Goal: Transaction & Acquisition: Register for event/course

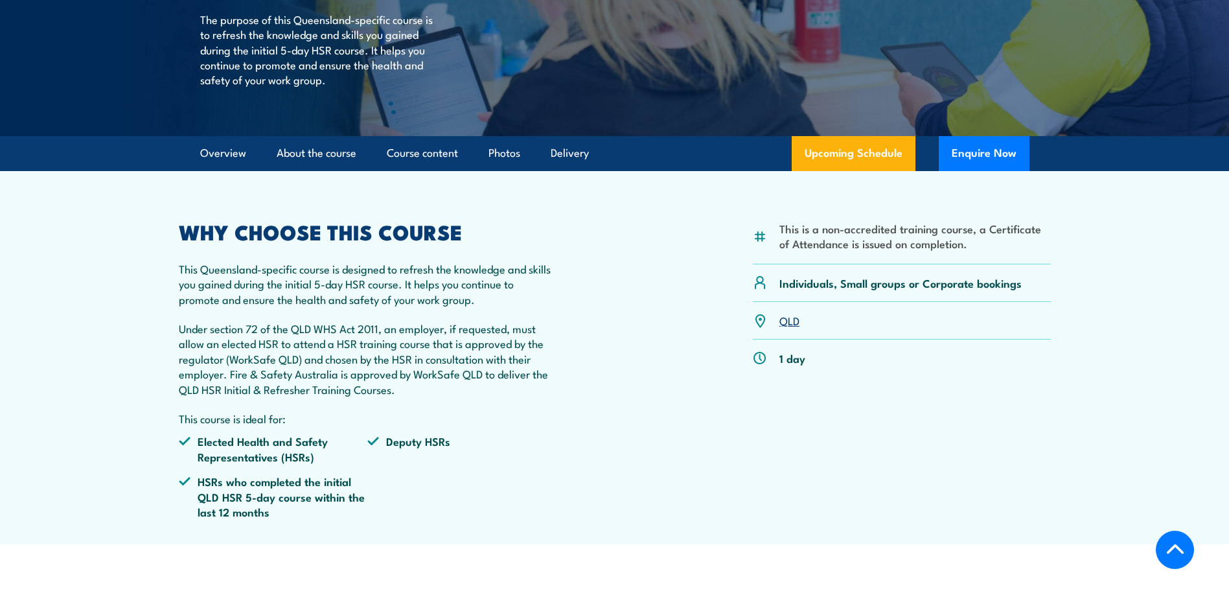
scroll to position [259, 0]
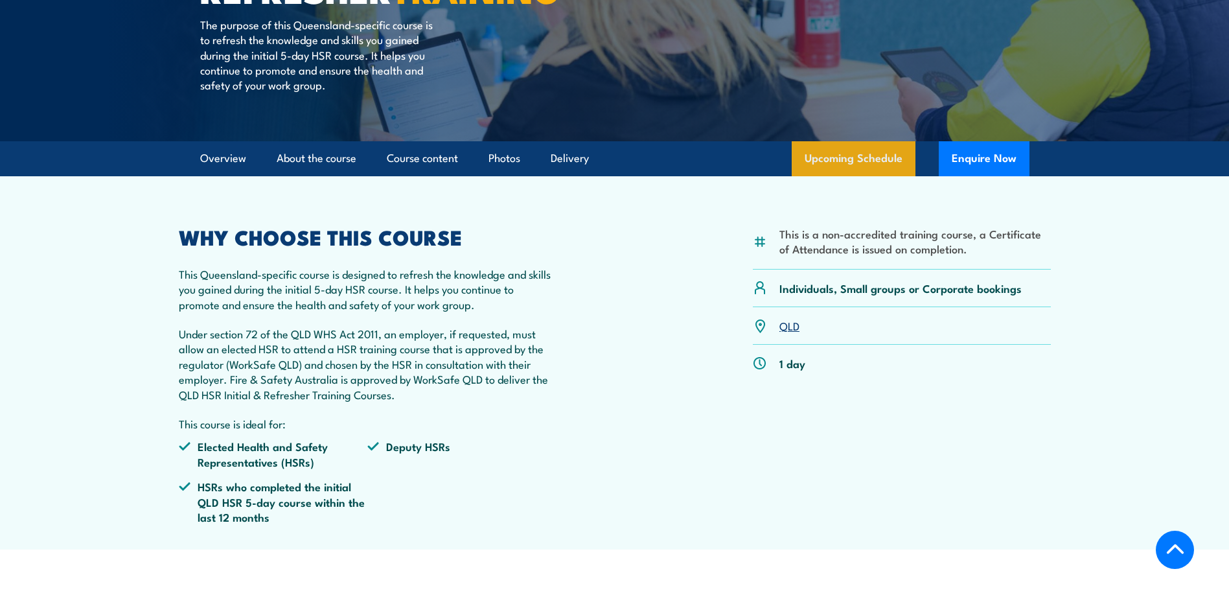
click at [813, 176] on link "Upcoming Schedule" at bounding box center [854, 158] width 124 height 35
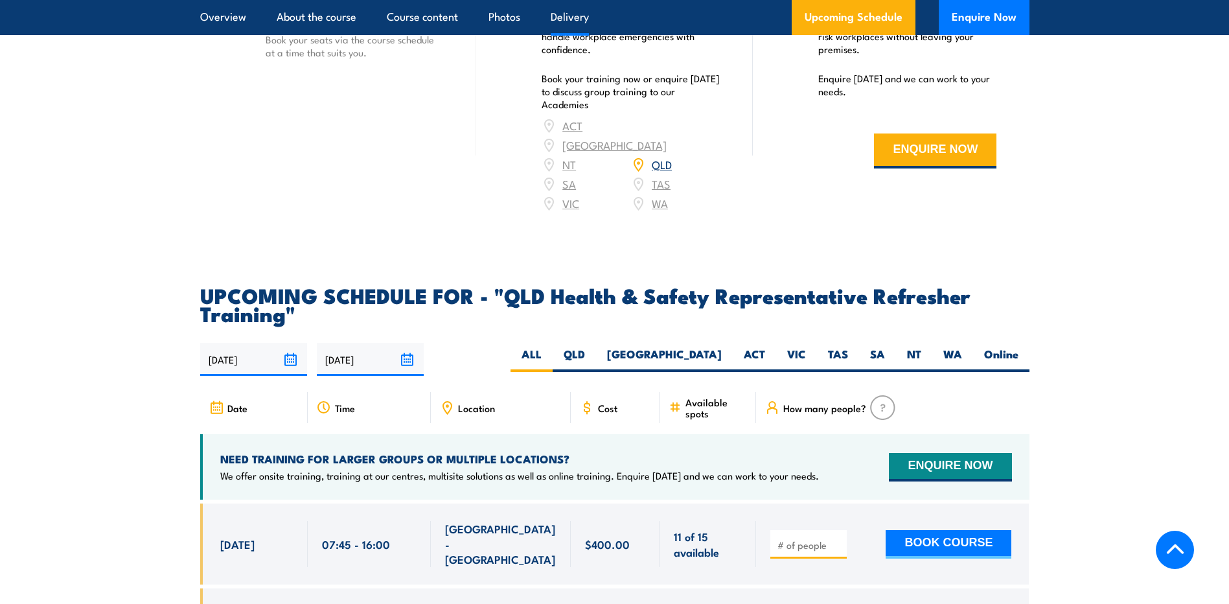
scroll to position [1948, 0]
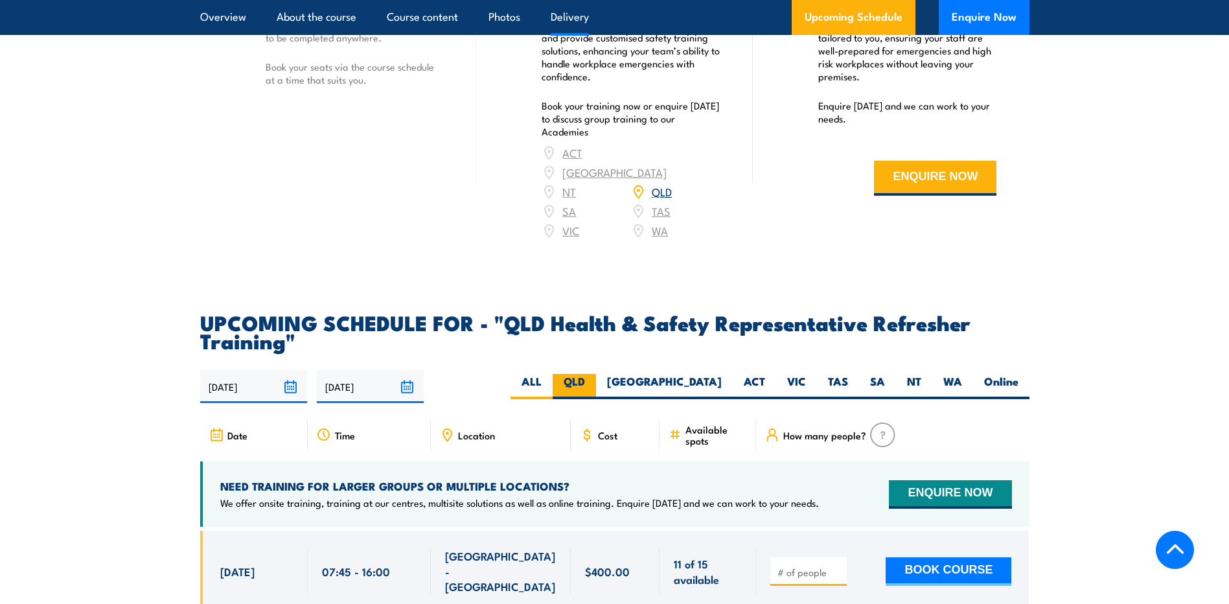
click at [596, 399] on label "QLD" at bounding box center [574, 386] width 43 height 25
click at [594, 382] on input "QLD" at bounding box center [589, 378] width 8 height 8
radio input "true"
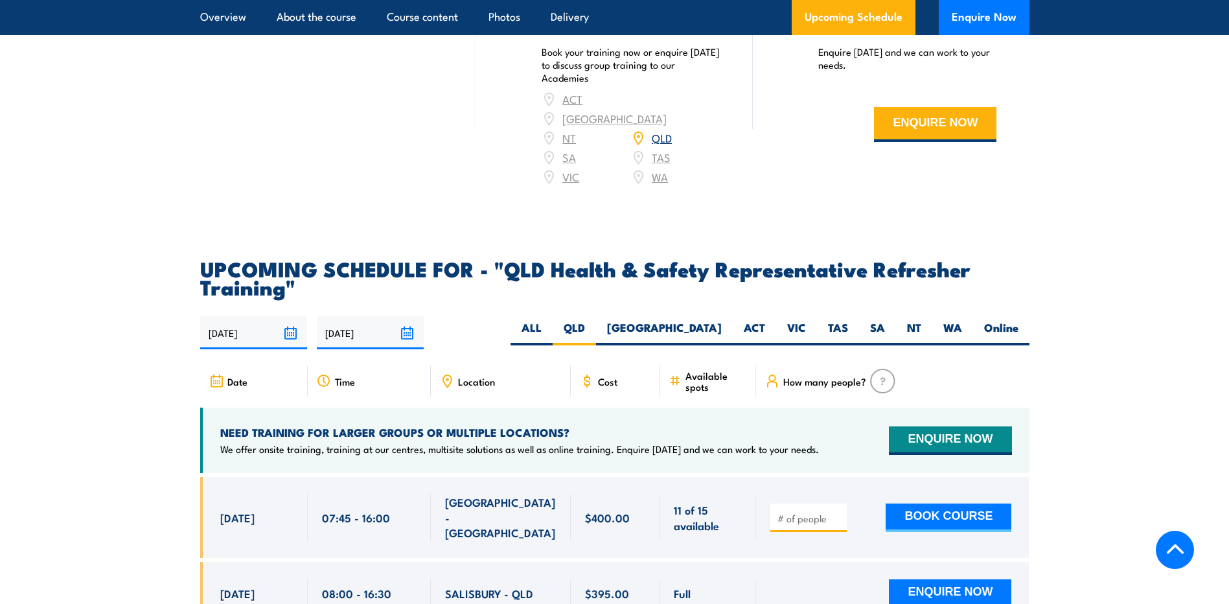
scroll to position [2111, 0]
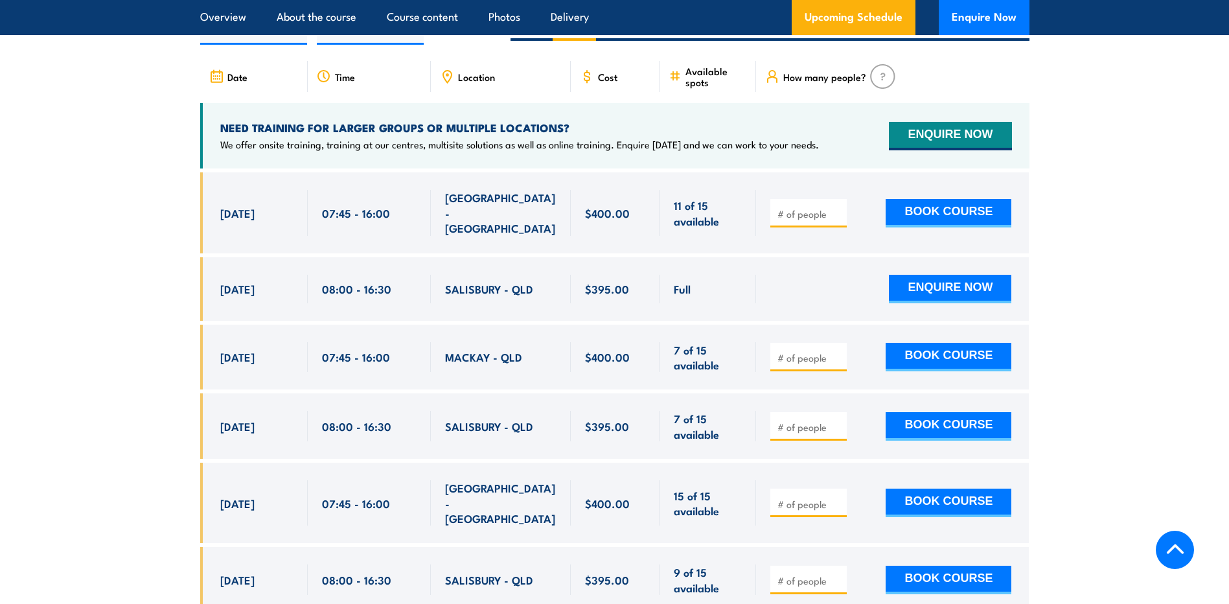
scroll to position [2337, 0]
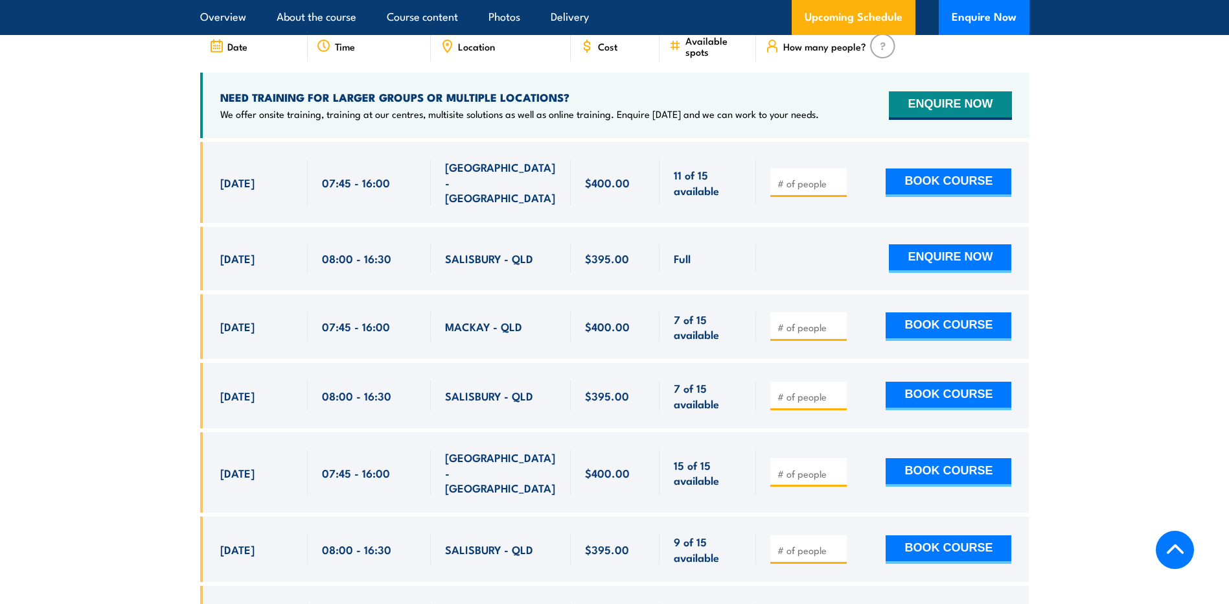
click at [804, 390] on input "number" at bounding box center [810, 396] width 65 height 13
type input "1"
click at [979, 383] on button "BOOK COURSE" at bounding box center [949, 396] width 126 height 29
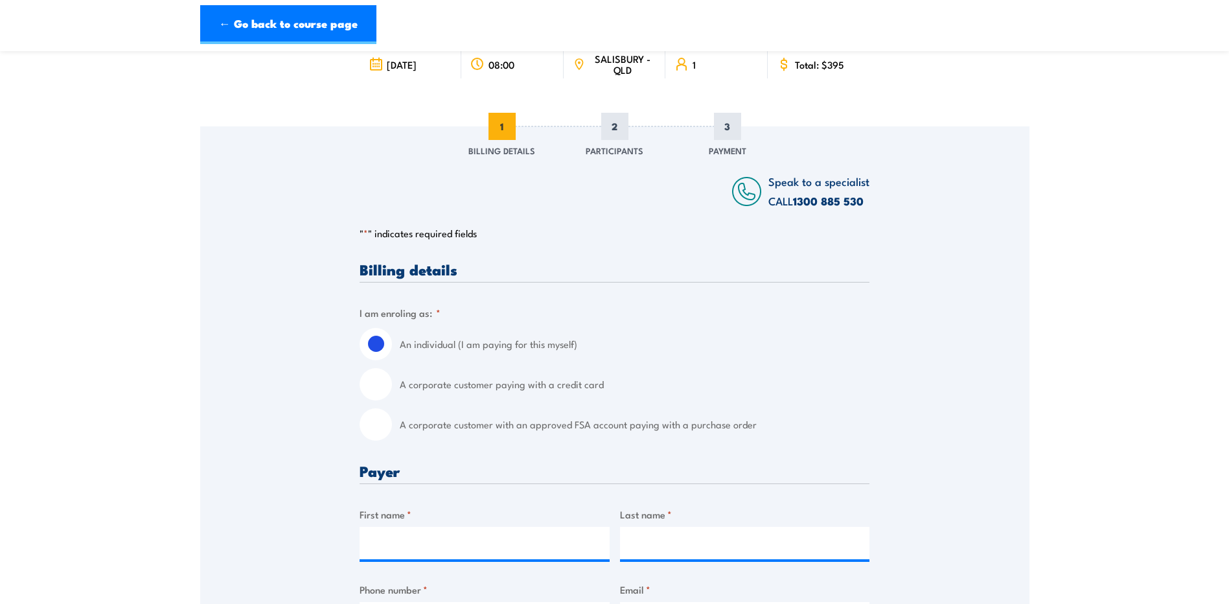
scroll to position [130, 0]
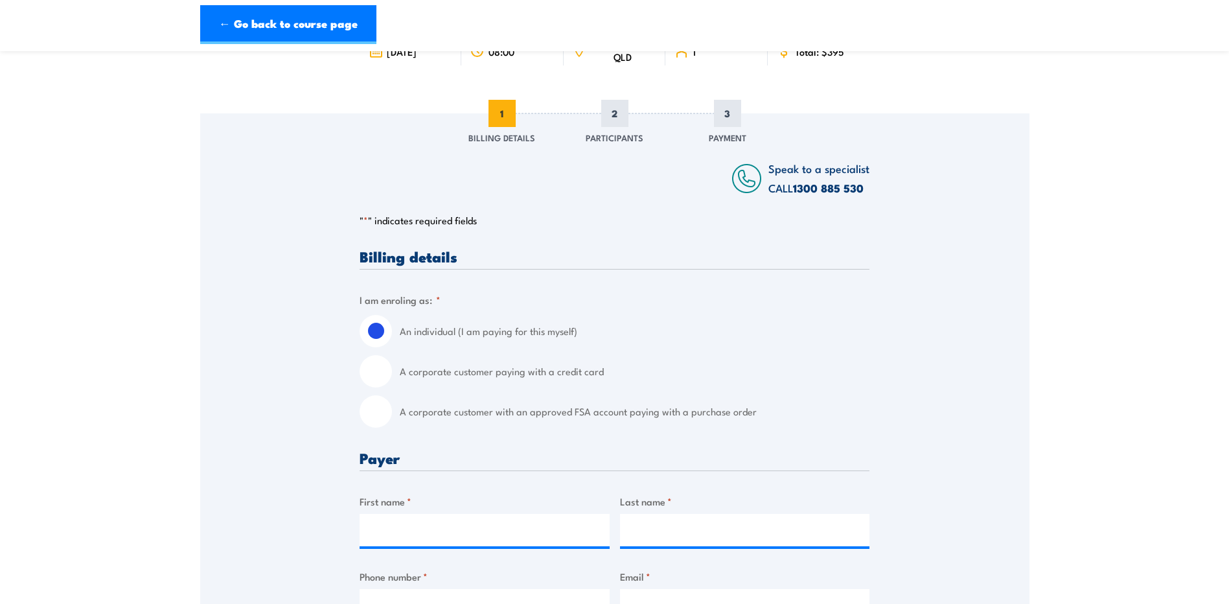
drag, startPoint x: 371, startPoint y: 377, endPoint x: 339, endPoint y: 380, distance: 32.0
click at [370, 378] on input "A corporate customer paying with a credit card" at bounding box center [376, 371] width 32 height 32
radio input "true"
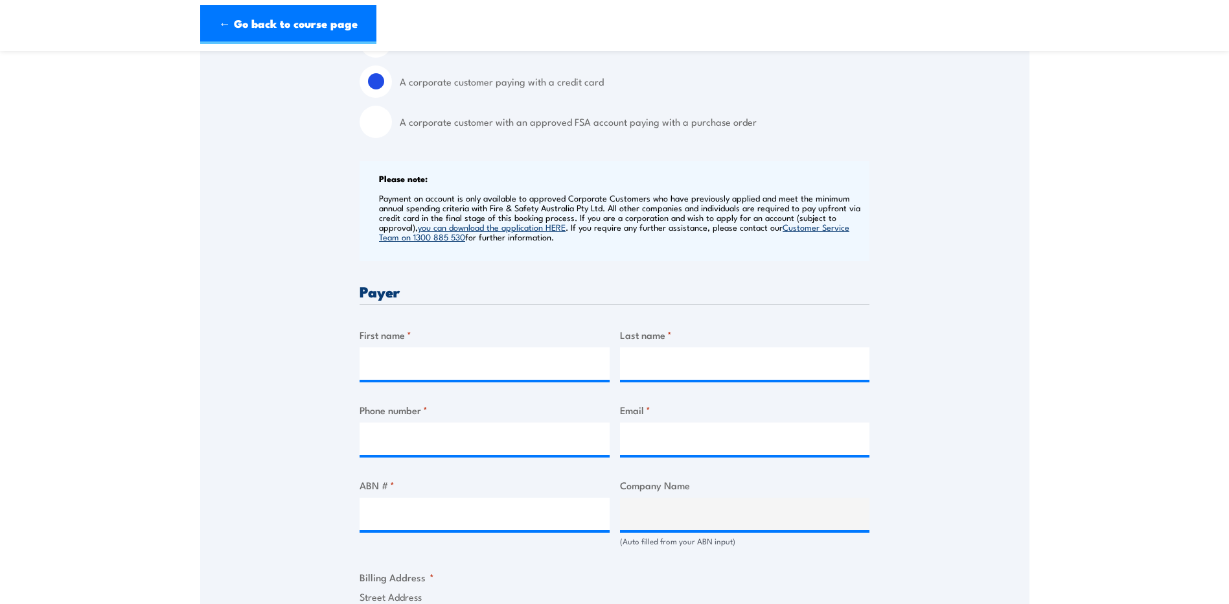
scroll to position [454, 0]
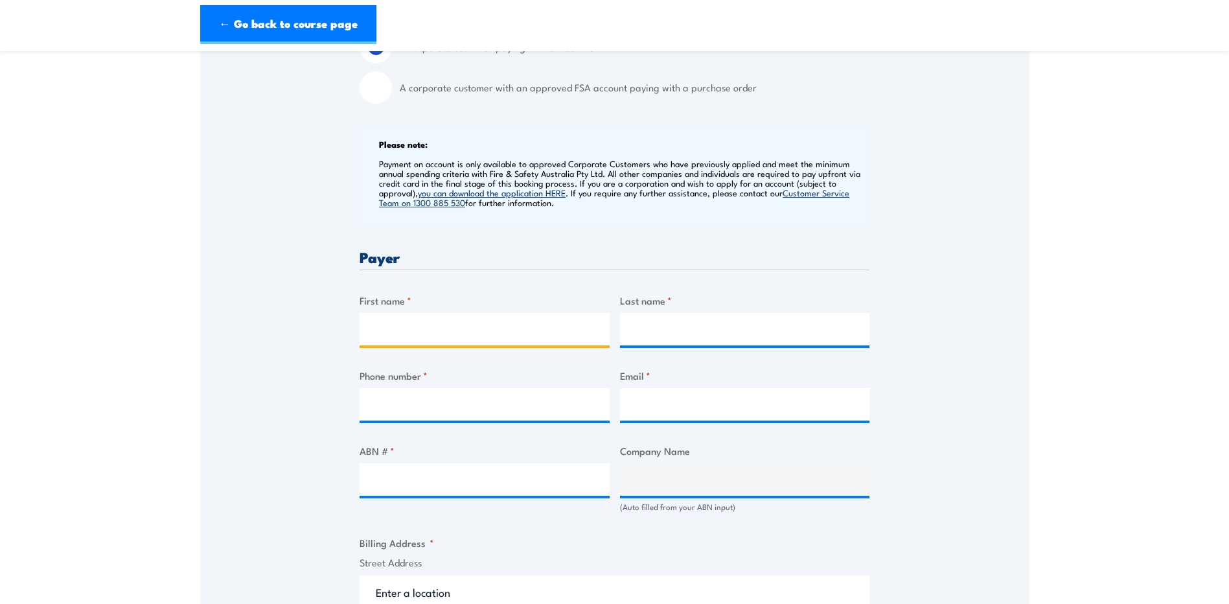
click at [447, 332] on input "First name *" at bounding box center [485, 329] width 250 height 32
type input "Hayley"
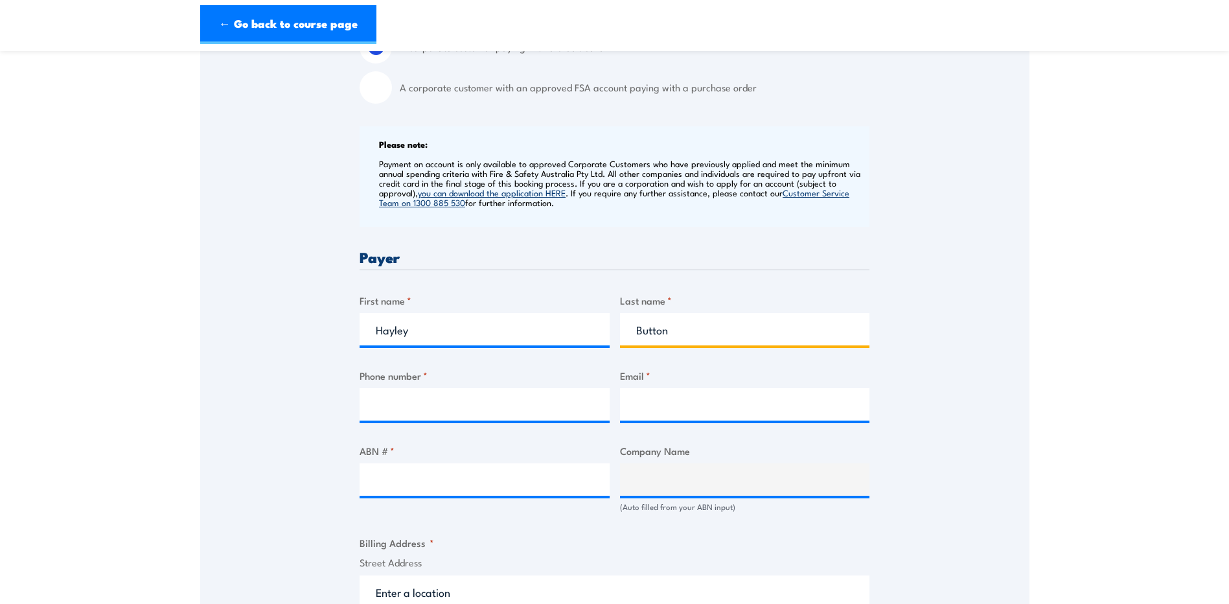
type input "Button"
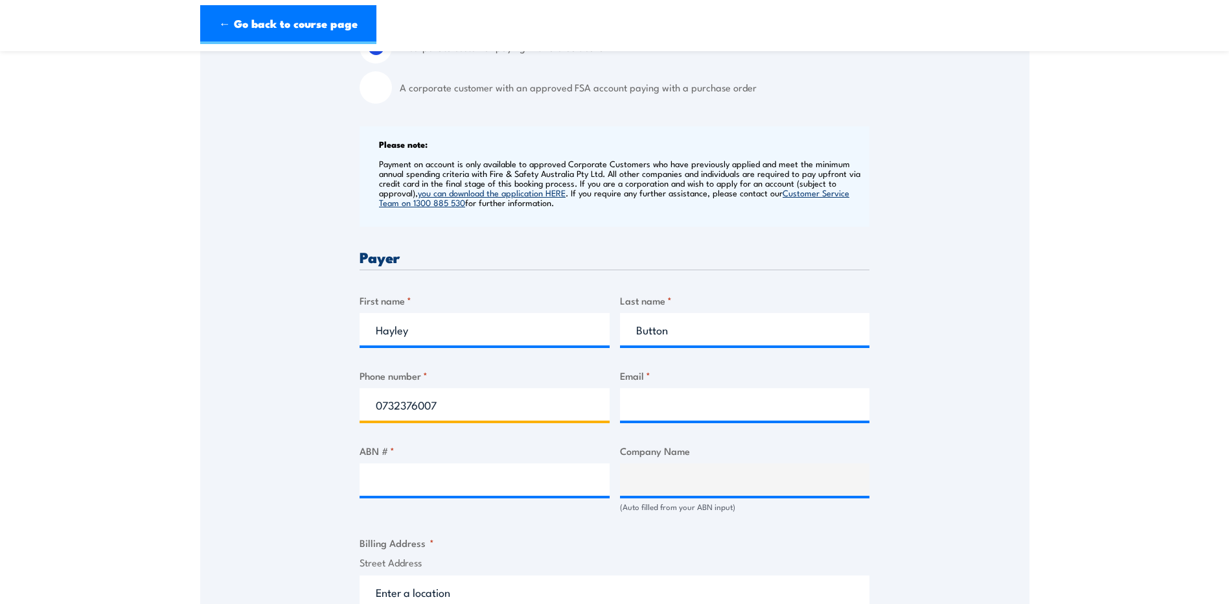
type input "0732376007"
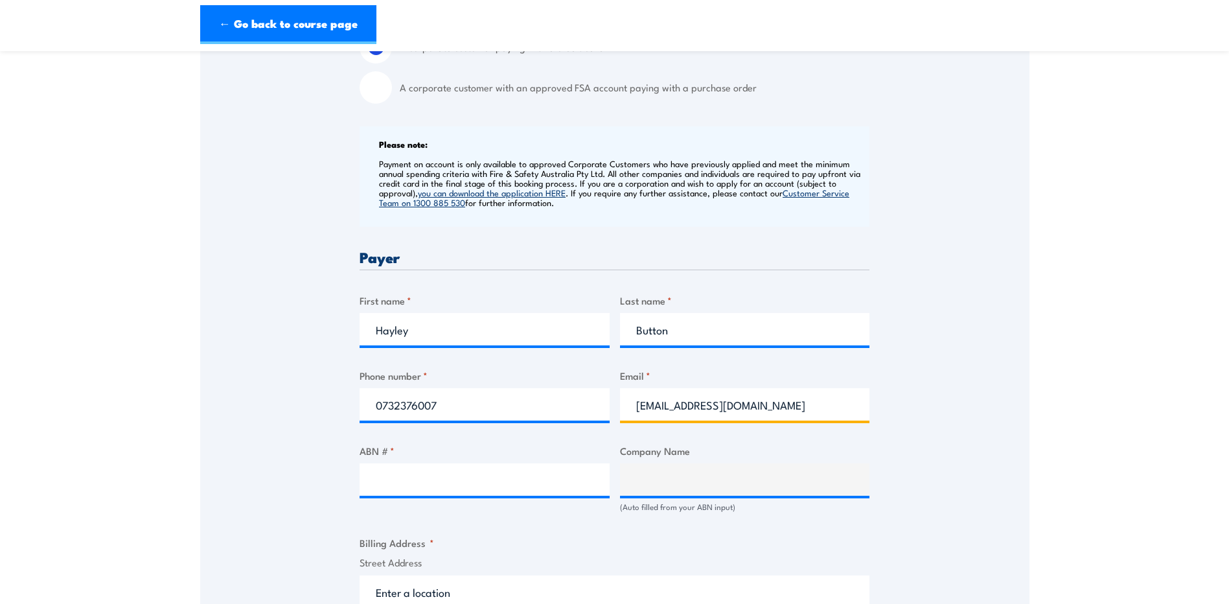
type input "hayley.button@qirc.qld.gov.au"
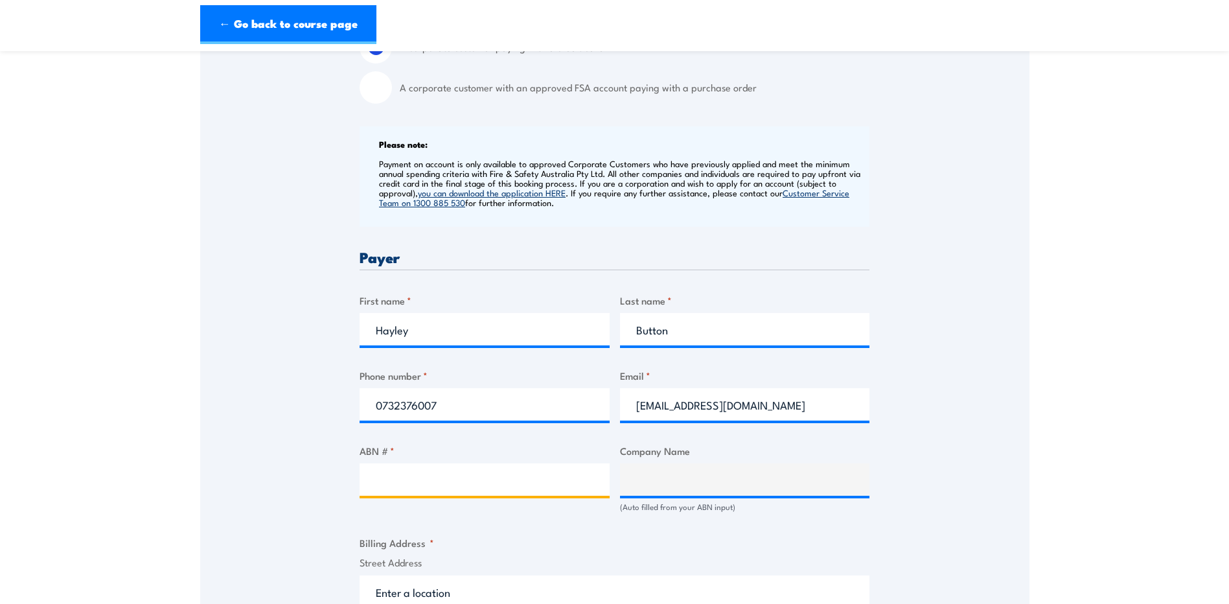
click at [443, 478] on input "ABN # *" at bounding box center [485, 479] width 250 height 32
paste input "944 961 889 83"
type input "944 961 889 83"
type input "OFFICE OF INDUSTRIAL RELATIONS"
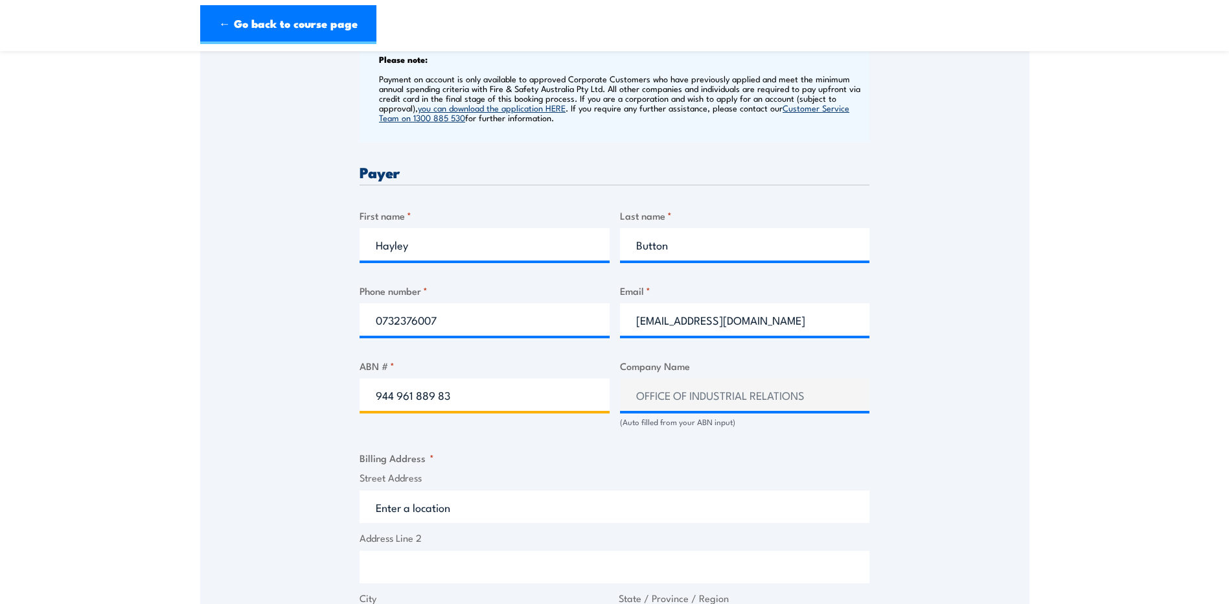
scroll to position [713, 0]
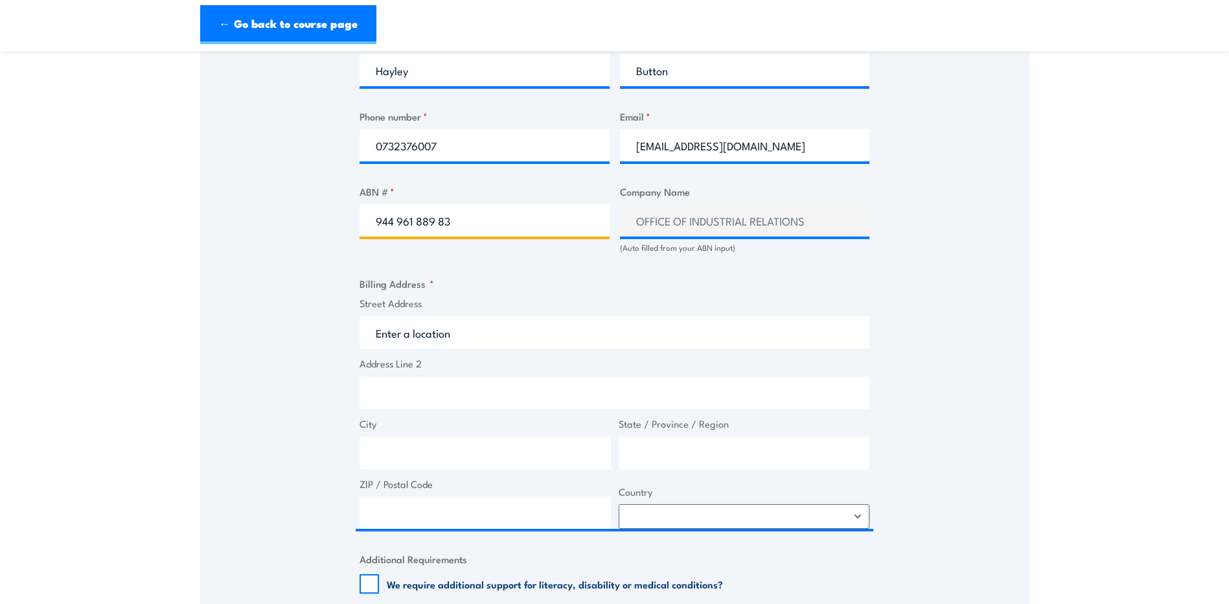
type input "944 961 889 83"
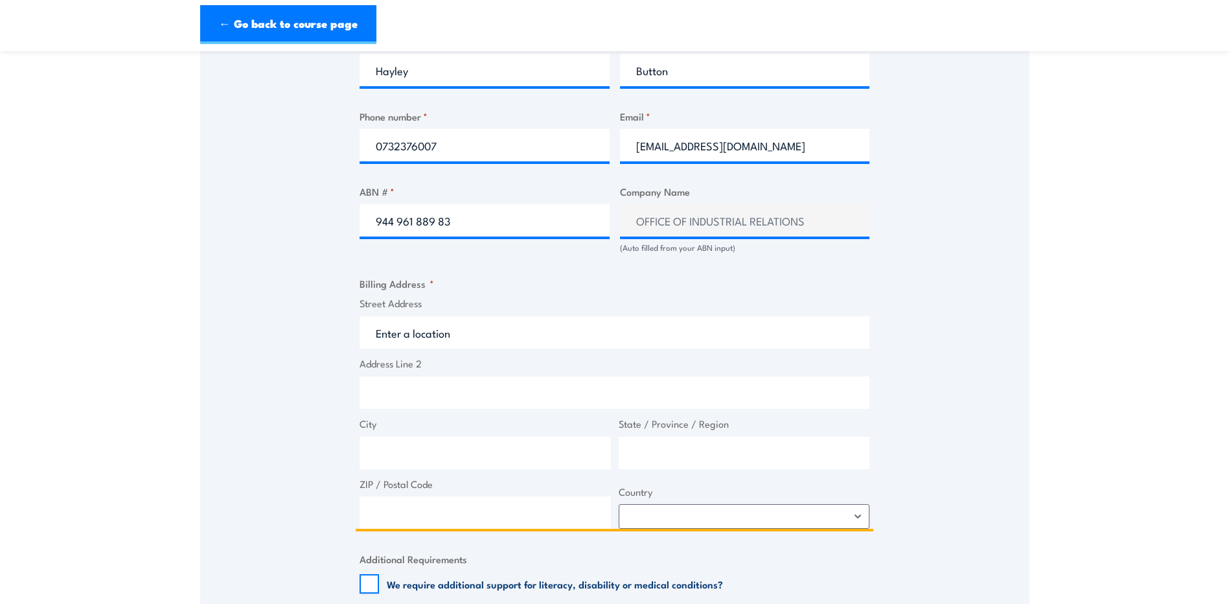
click at [498, 322] on input "Street Address" at bounding box center [615, 332] width 510 height 32
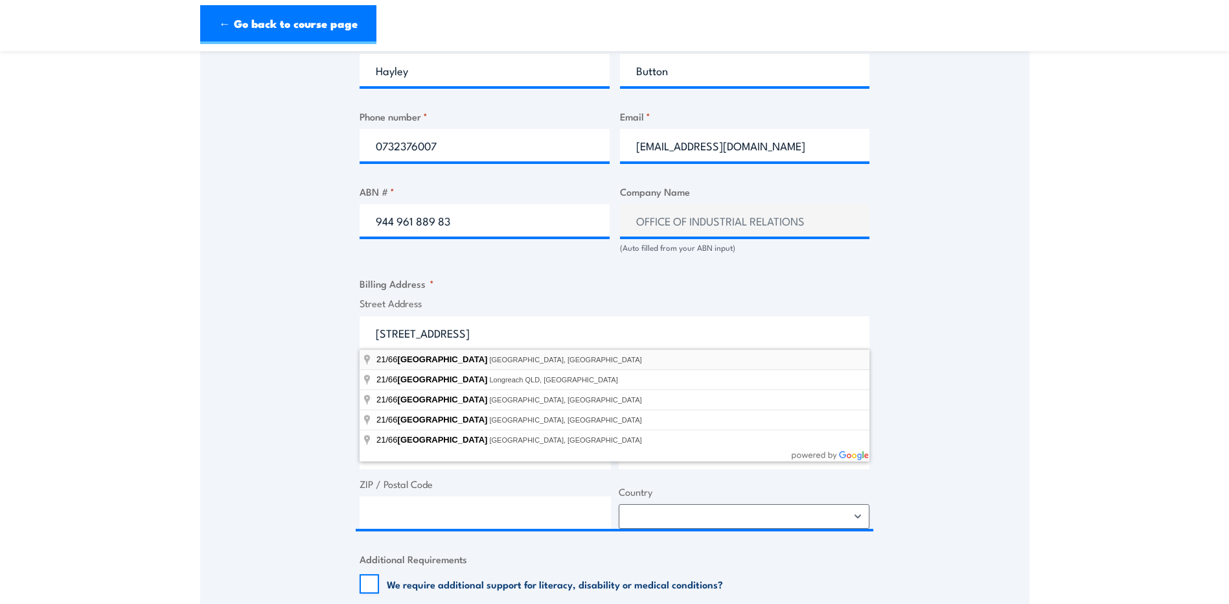
type input "21/66 Eagle Street, Brisbane City QLD, Australia"
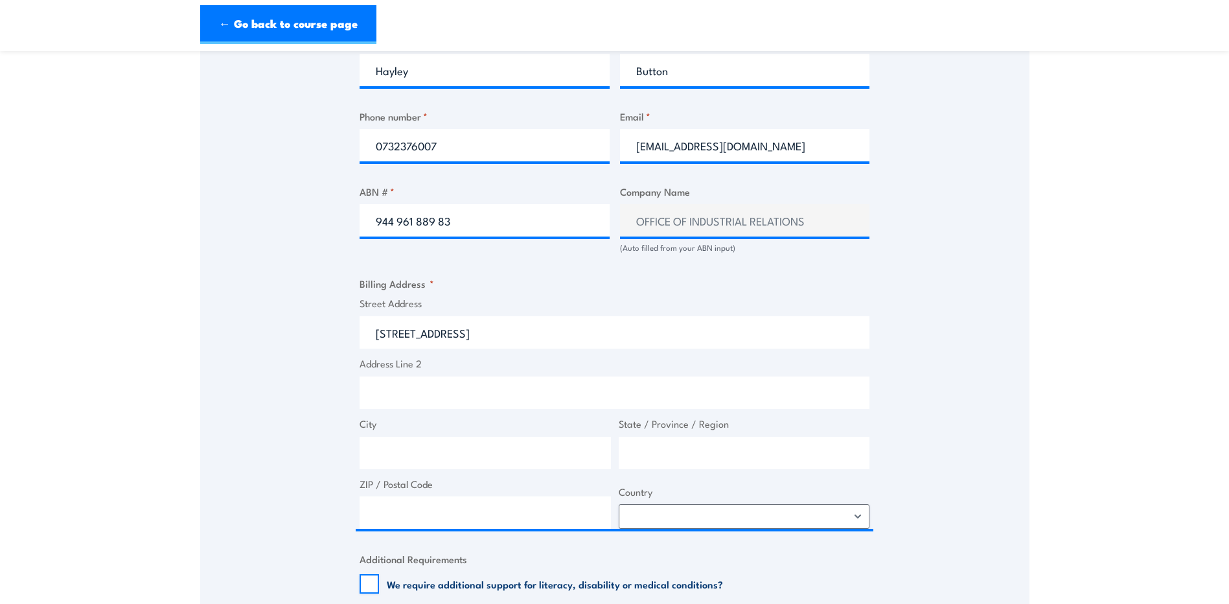
type input "66 Eagle St"
type input "Brisbane City"
type input "[GEOGRAPHIC_DATA]"
type input "4000"
select select "Australia"
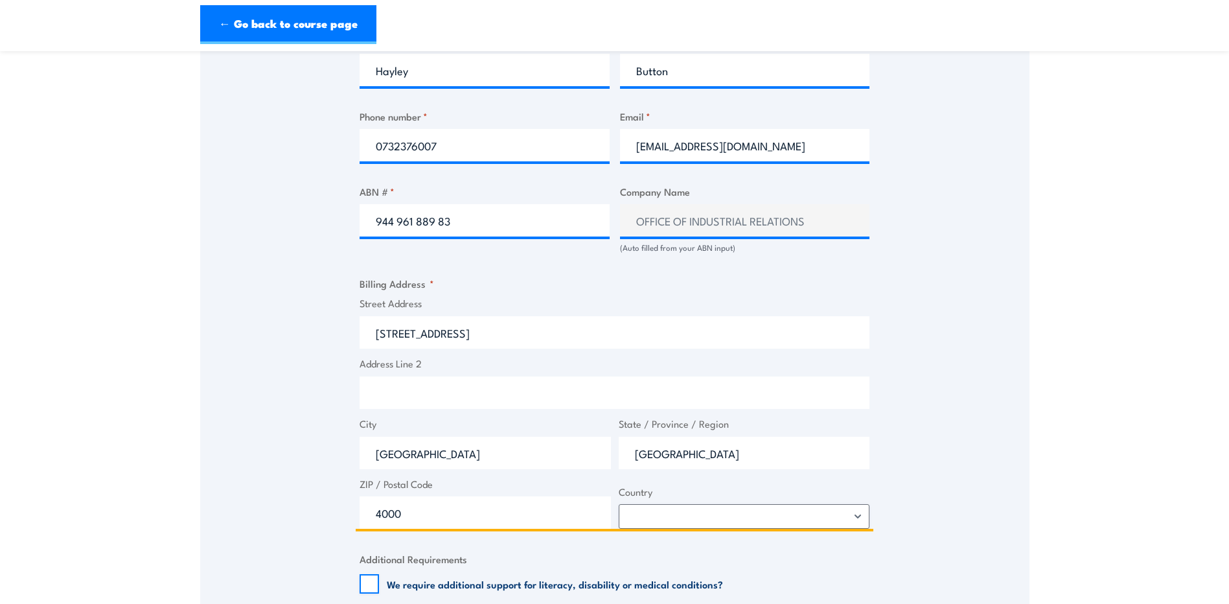
drag, startPoint x: 366, startPoint y: 331, endPoint x: 363, endPoint y: 338, distance: 7.0
click at [366, 336] on input "66 Eagle St" at bounding box center [615, 332] width 510 height 32
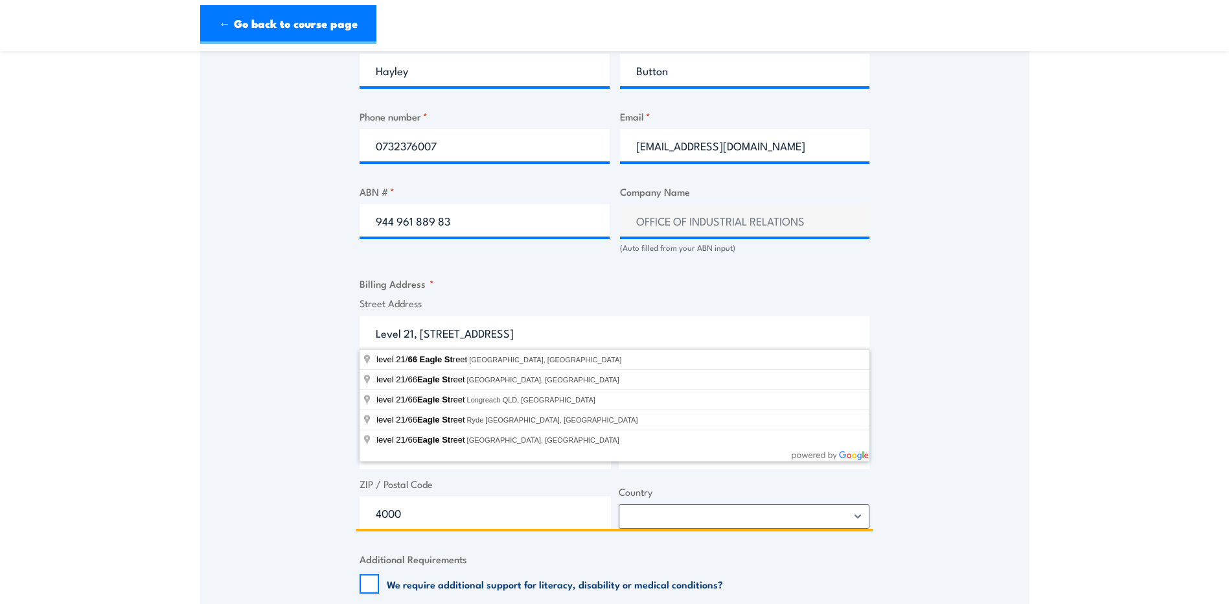
type input "Level 21, 66 Eagle St"
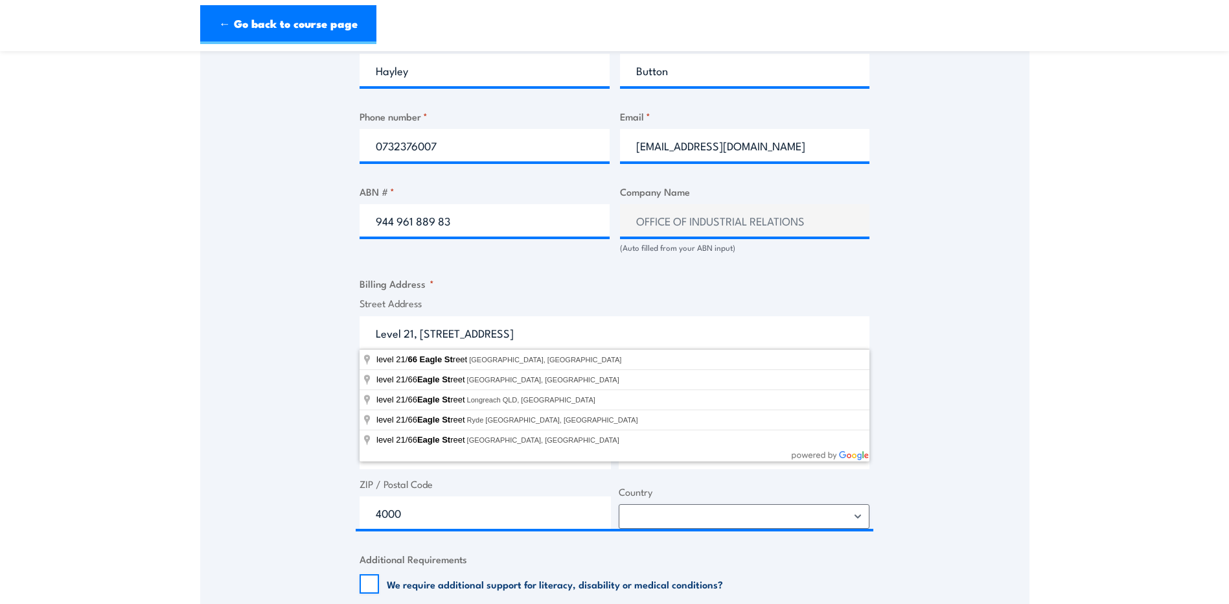
click at [333, 345] on div "Speak to a specialist CALL 1300 885 530 CALL 1300 885 530 " * " indicates requi…" at bounding box center [615, 416] width 830 height 1773
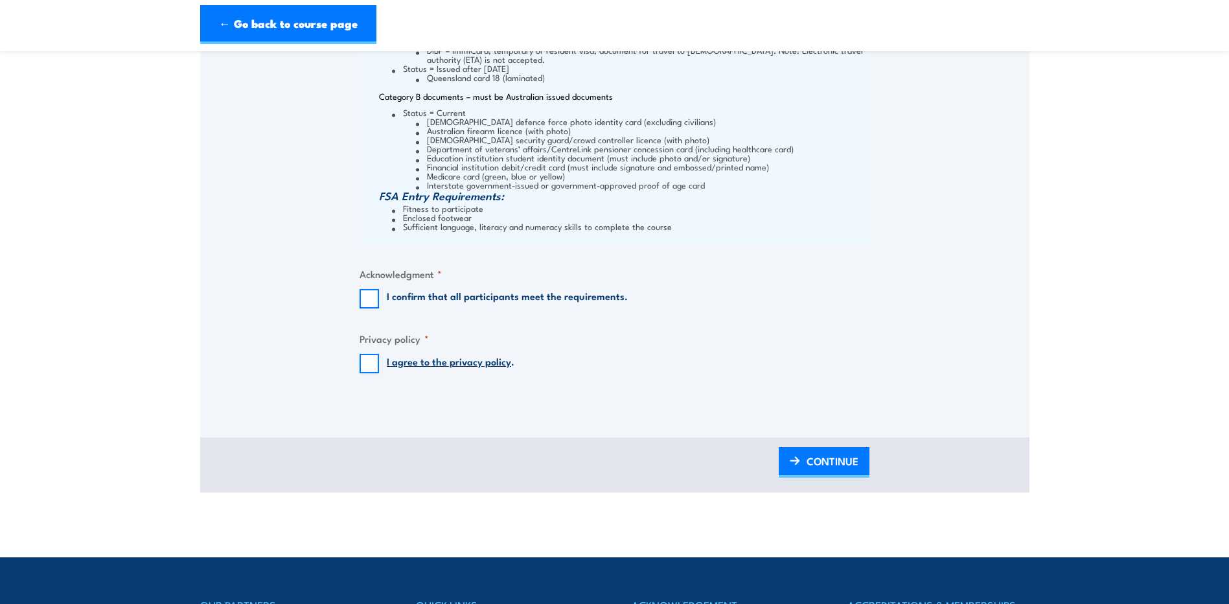
scroll to position [1620, 0]
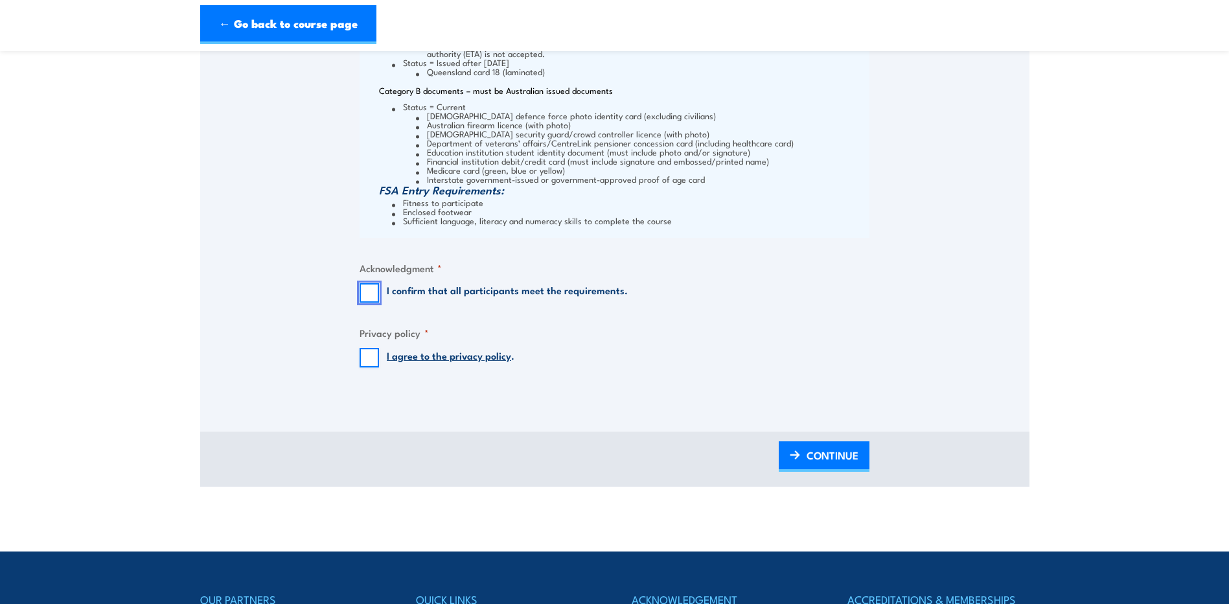
click at [371, 293] on input "I confirm that all participants meet the requirements." at bounding box center [369, 292] width 19 height 19
checkbox input "true"
click at [370, 362] on input "I agree to the privacy policy ." at bounding box center [369, 357] width 19 height 19
checkbox input "true"
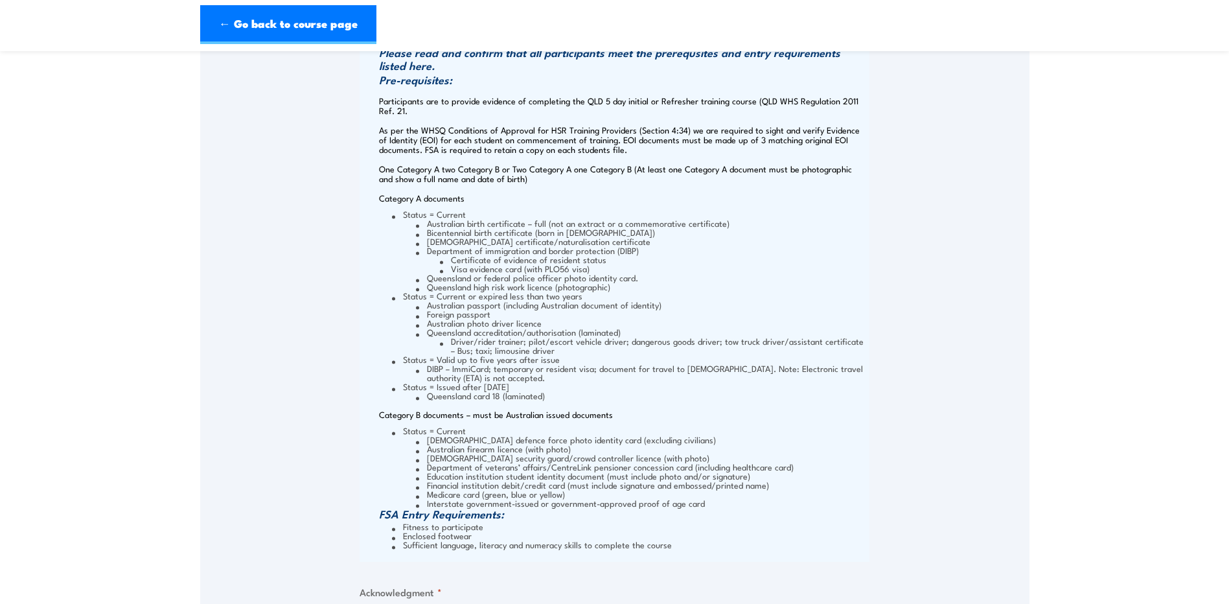
scroll to position [1491, 0]
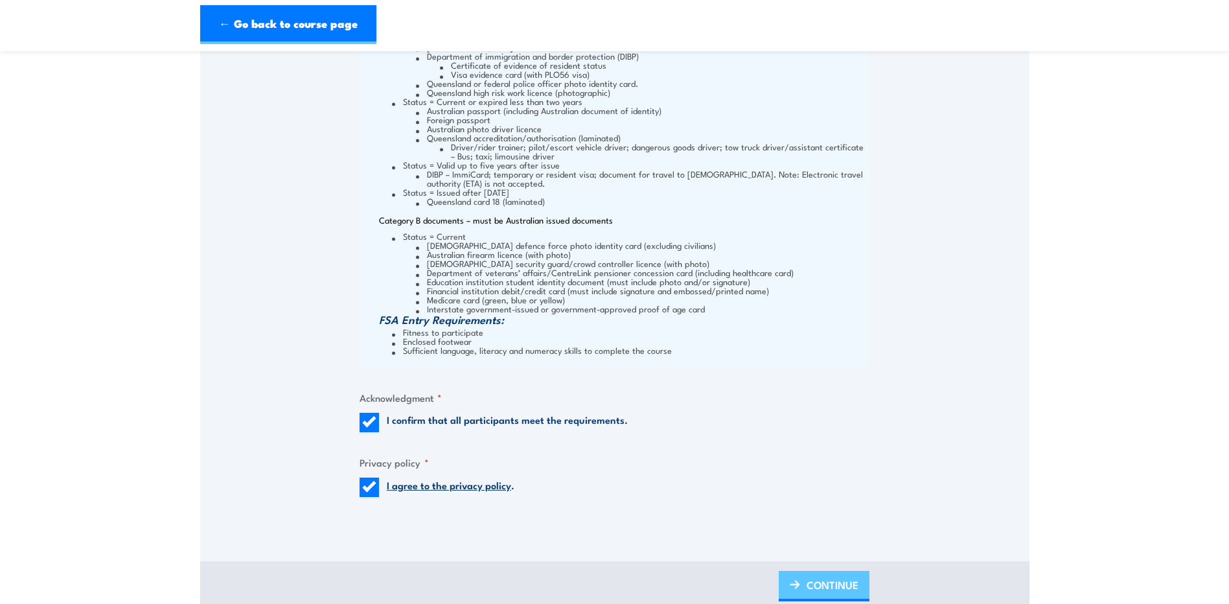
click at [843, 585] on span "CONTINUE" at bounding box center [833, 585] width 52 height 34
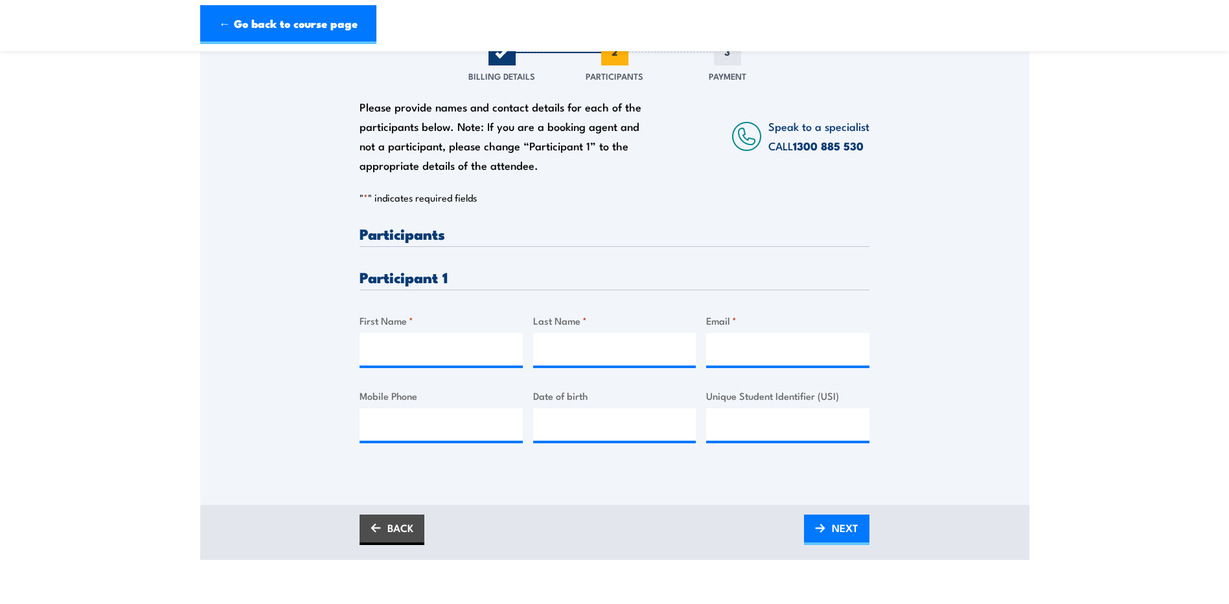
scroll to position [194, 0]
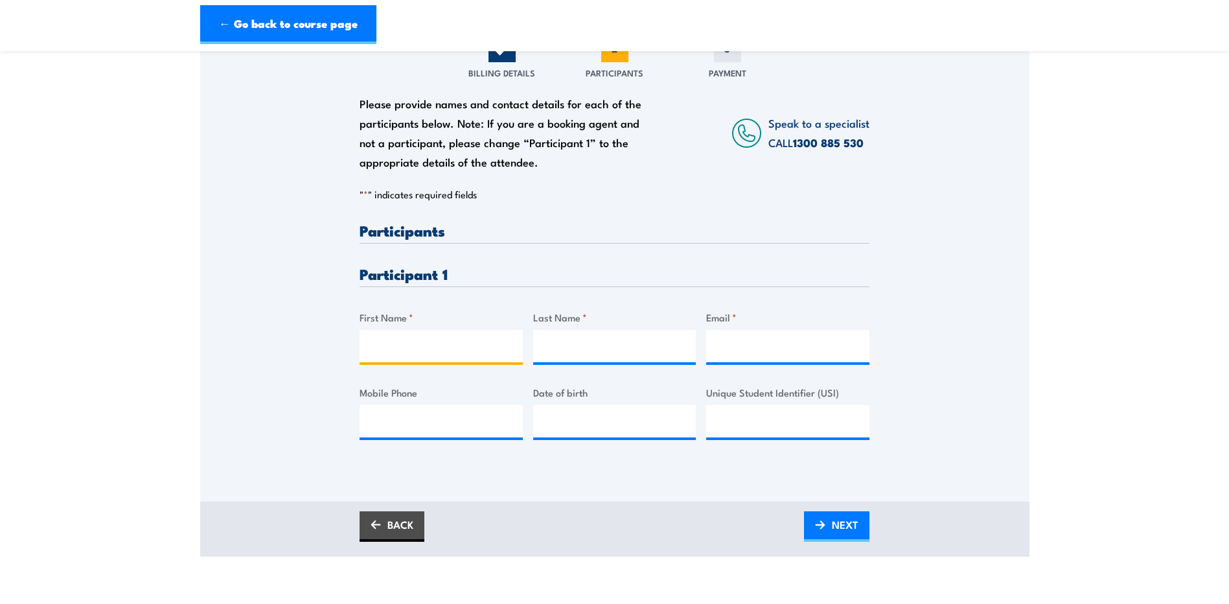
click at [406, 347] on input "First Name *" at bounding box center [441, 346] width 163 height 32
type input "Hayley"
type input "Button"
click at [814, 336] on input "hayley" at bounding box center [787, 346] width 163 height 32
click at [785, 347] on input "hayley" at bounding box center [787, 346] width 163 height 32
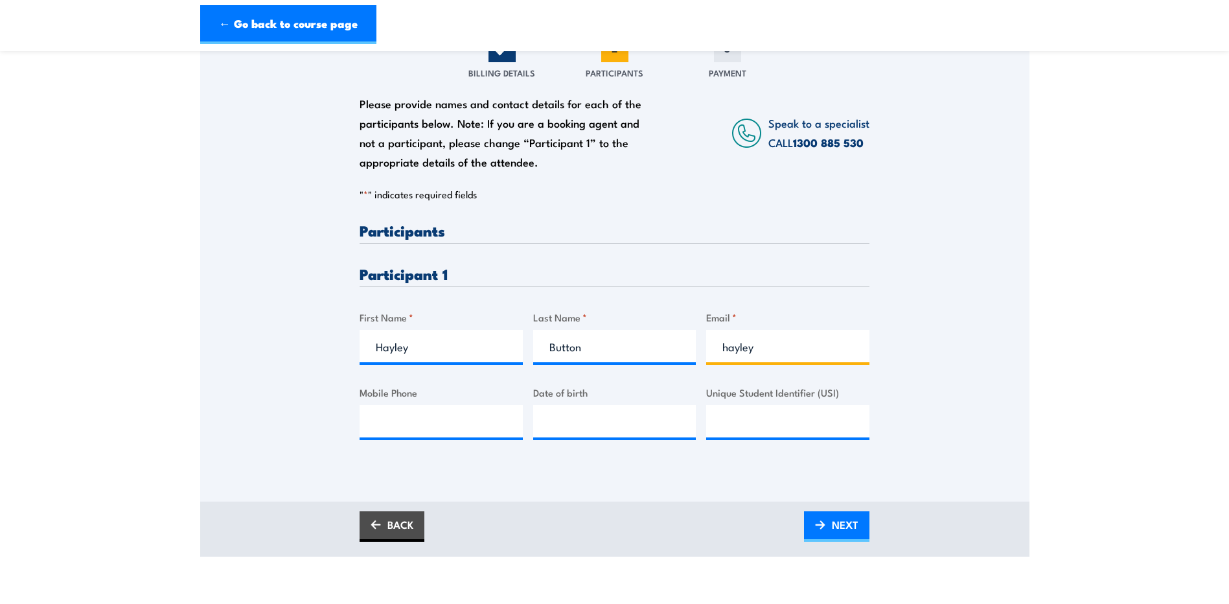
type input "hayley.button@qirc.qld.gov.au"
type input "0732376007"
click at [507, 425] on input "0732376007" at bounding box center [441, 421] width 163 height 32
type input "__/__/____"
click at [592, 424] on input "__/__/____" at bounding box center [614, 421] width 163 height 32
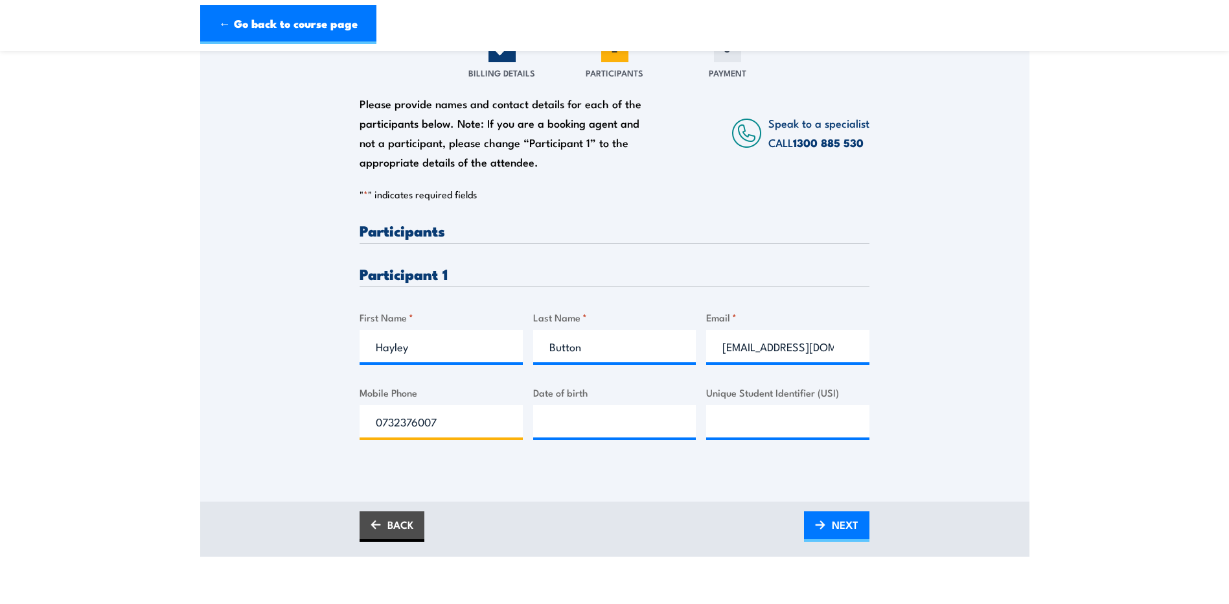
click at [419, 429] on input "0732376007" at bounding box center [441, 421] width 163 height 32
type input "0417713653"
type input "__/__/____"
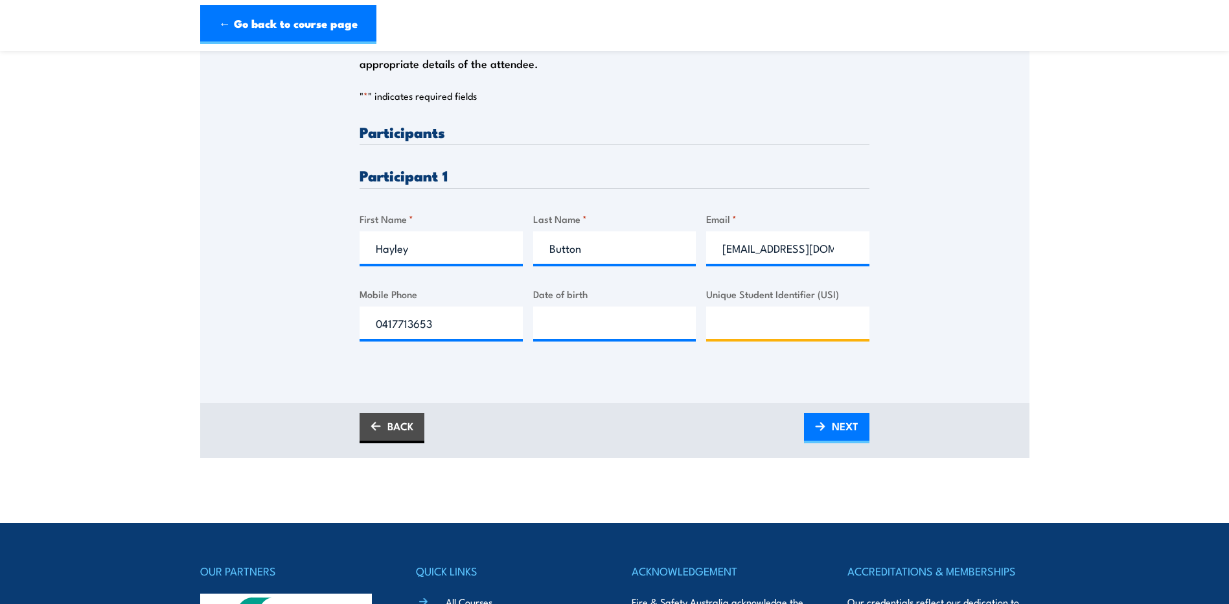
scroll to position [324, 0]
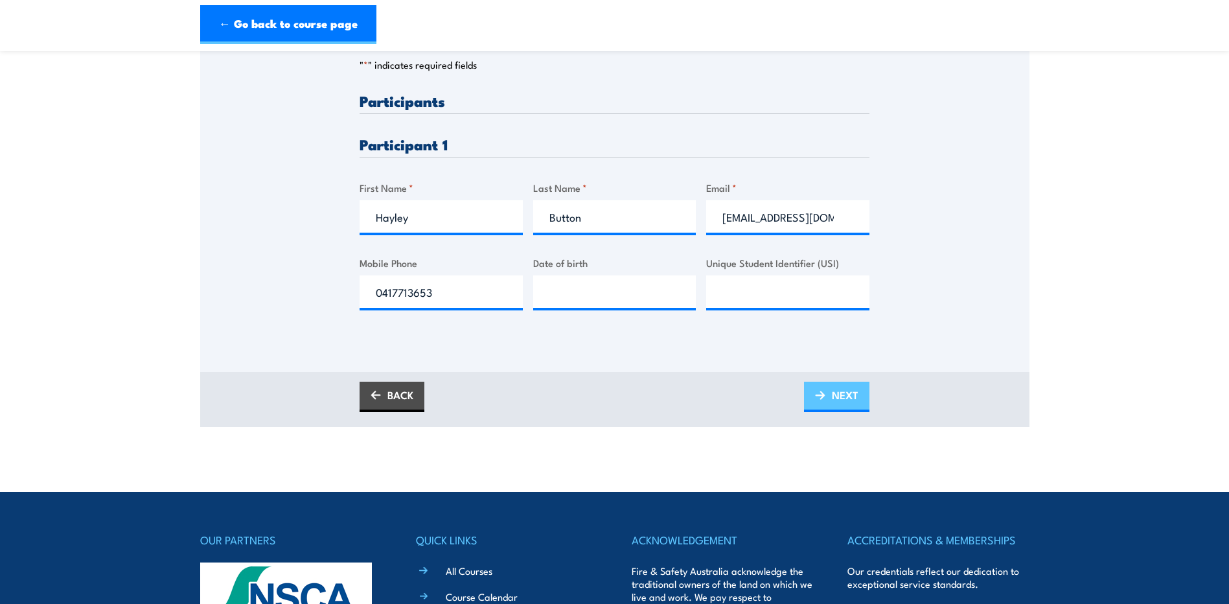
click at [856, 395] on span "NEXT" at bounding box center [845, 395] width 27 height 34
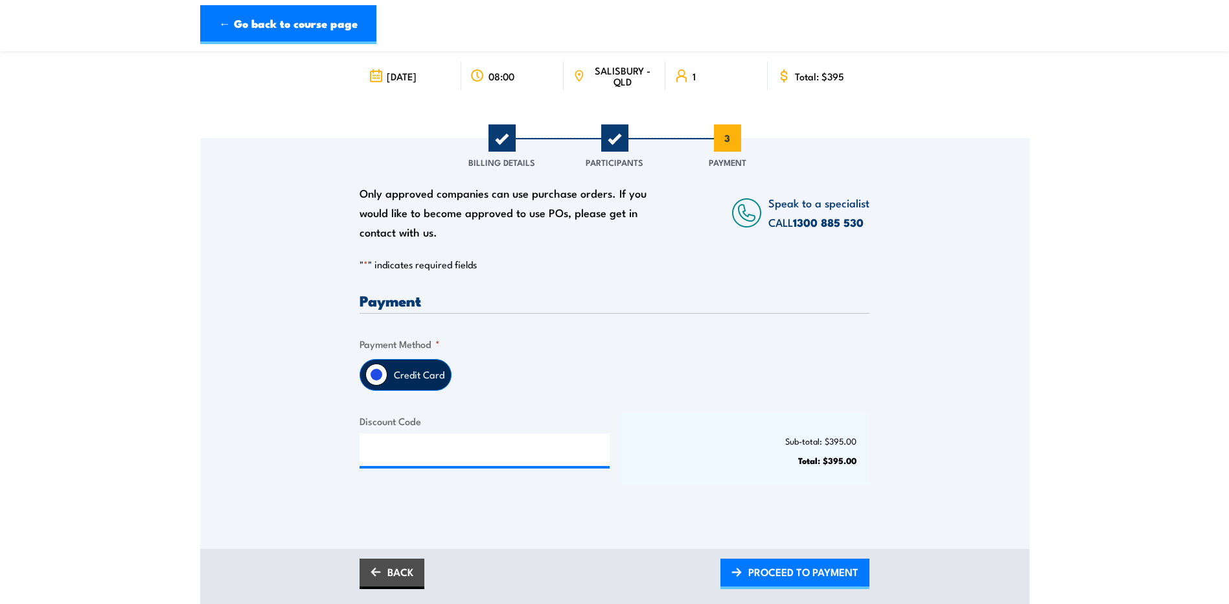
scroll to position [130, 0]
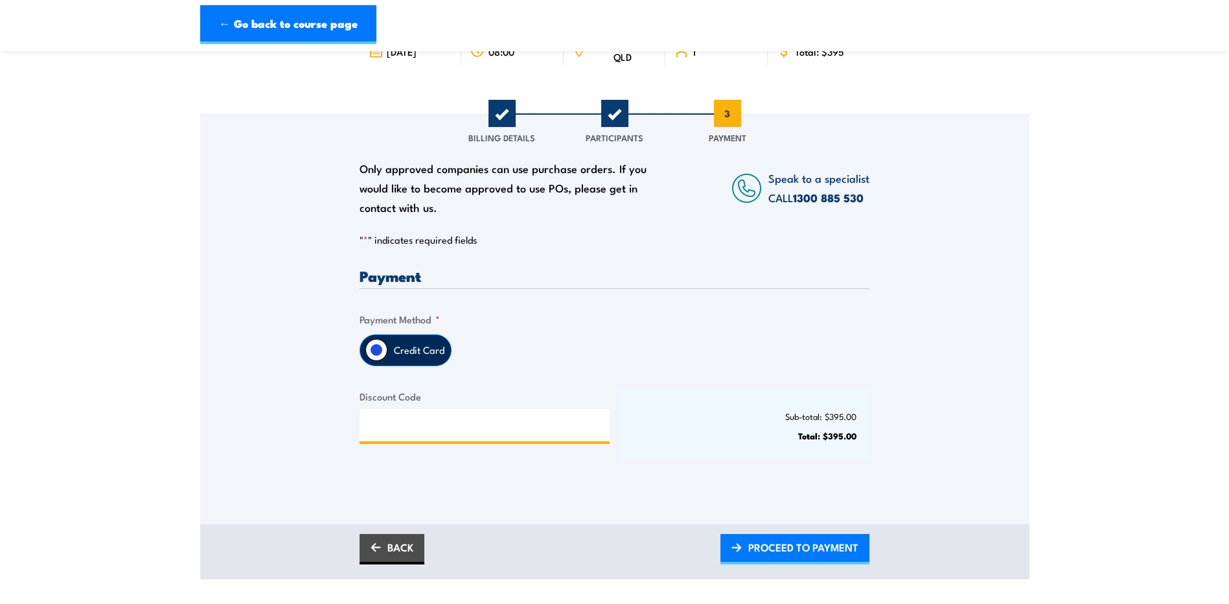
click at [469, 422] on input "Discount Code" at bounding box center [485, 425] width 250 height 32
click at [384, 358] on div "Credit Card" at bounding box center [406, 350] width 92 height 32
click at [377, 347] on input "Credit Card" at bounding box center [377, 350] width 22 height 22
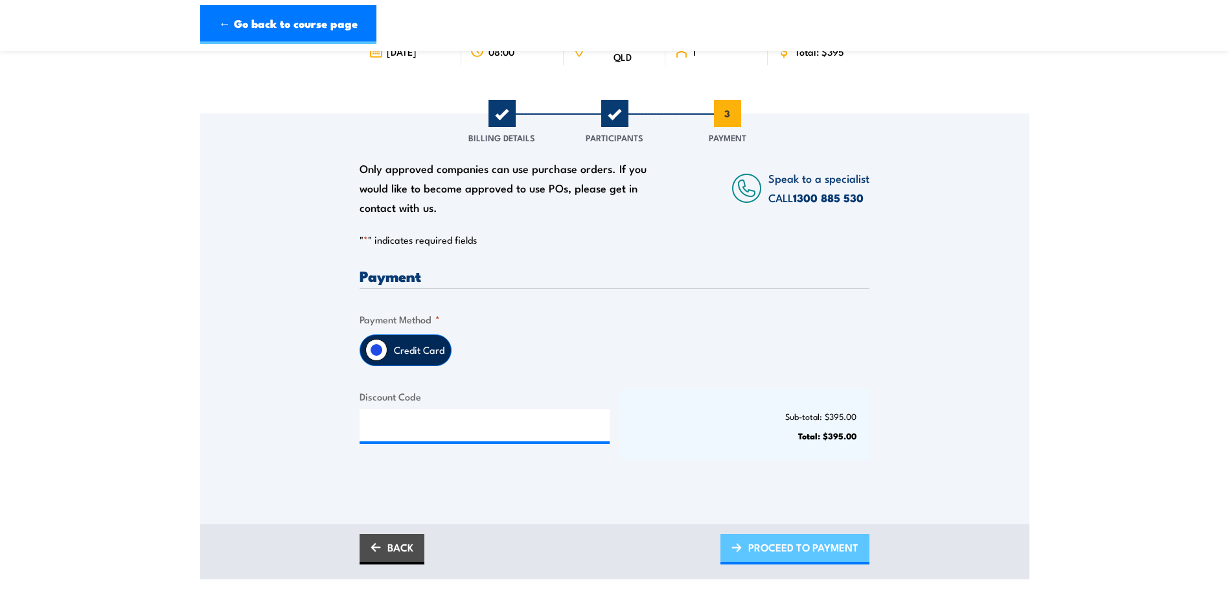
click at [792, 549] on span "PROCEED TO PAYMENT" at bounding box center [804, 547] width 110 height 34
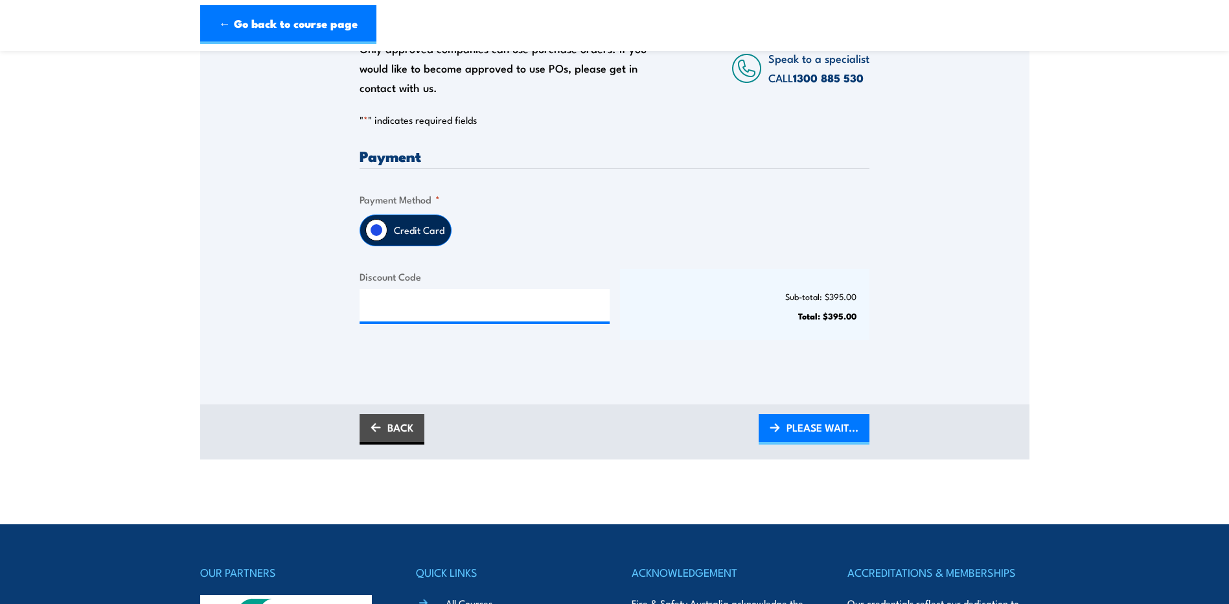
scroll to position [259, 0]
